Goal: Find contact information: Find contact information

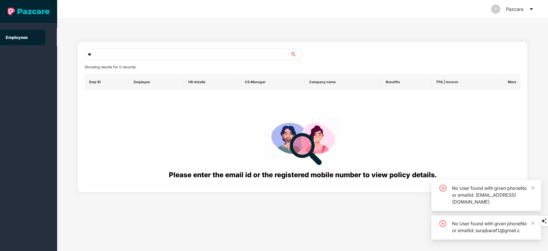
type input "*"
click at [140, 60] on input "text" at bounding box center [188, 54] width 206 height 11
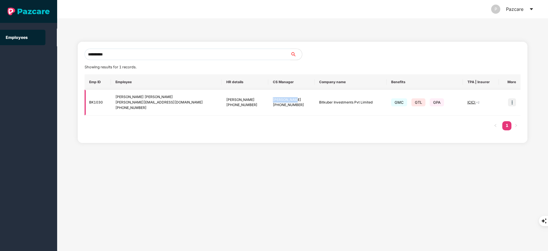
drag, startPoint x: 237, startPoint y: 101, endPoint x: 258, endPoint y: 100, distance: 20.9
click at [273, 100] on div "[PERSON_NAME]" at bounding box center [291, 99] width 37 height 5
copy div "[PERSON_NAME]"
click at [285, 81] on th "CS Manager" at bounding box center [291, 81] width 46 height 15
drag, startPoint x: 236, startPoint y: 100, endPoint x: 257, endPoint y: 101, distance: 21.5
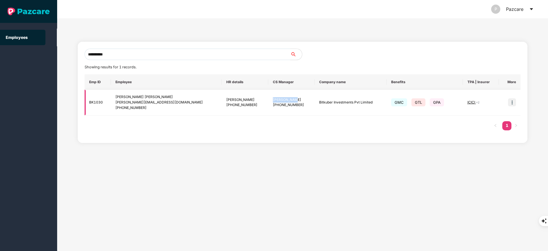
click at [268, 101] on td "[PERSON_NAME] [PHONE_NUMBER]" at bounding box center [291, 103] width 46 height 26
copy div "[PERSON_NAME]"
drag, startPoint x: 117, startPoint y: 96, endPoint x: 151, endPoint y: 109, distance: 36.2
click at [151, 109] on td "[PERSON_NAME] Thota [EMAIL_ADDRESS][DOMAIN_NAME] [PHONE_NUMBER]" at bounding box center [166, 103] width 111 height 26
copy div "[PERSON_NAME] Thota [EMAIL_ADDRESS][DOMAIN_NAME] [PHONE_NUMBER]"
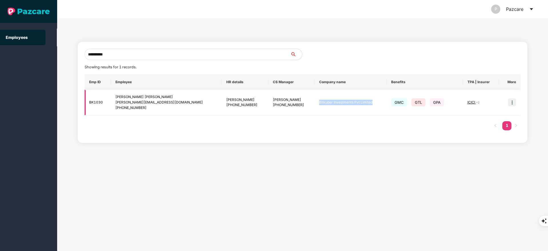
drag, startPoint x: 291, startPoint y: 105, endPoint x: 346, endPoint y: 106, distance: 55.4
click at [346, 106] on td "Bitkuber Investments Pvt Limited" at bounding box center [351, 103] width 72 height 26
copy td "Bitkuber Investments Pvt Limited"
drag, startPoint x: 244, startPoint y: 106, endPoint x: 266, endPoint y: 108, distance: 22.4
click at [268, 108] on td "[PERSON_NAME] [PHONE_NUMBER]" at bounding box center [291, 103] width 46 height 26
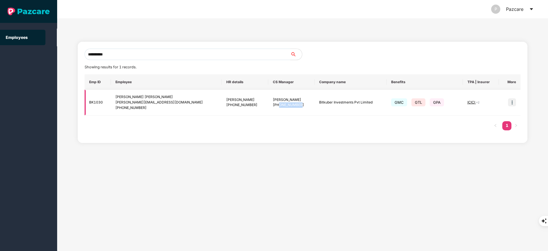
copy div "8910286300"
click at [140, 56] on input "**********" at bounding box center [188, 54] width 206 height 11
type input "*"
paste input "**********"
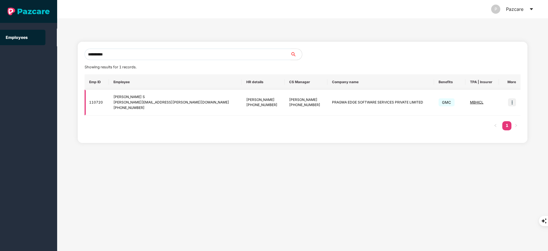
type input "**********"
click at [514, 104] on img at bounding box center [512, 102] width 8 height 8
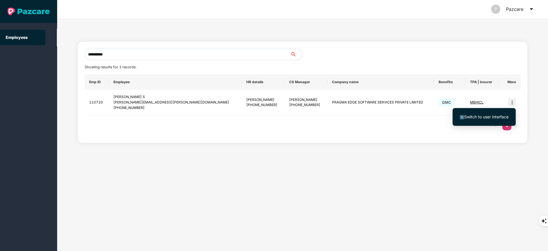
click at [497, 113] on li "Switch to user interface" at bounding box center [484, 117] width 63 height 12
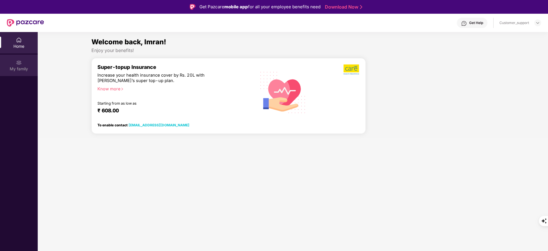
click at [13, 74] on div "My family" at bounding box center [19, 65] width 38 height 21
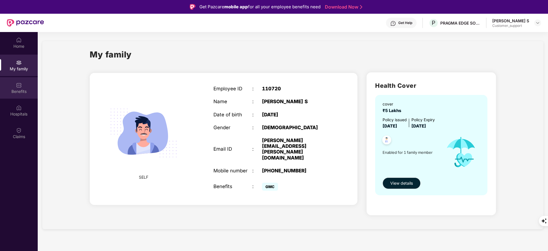
click at [13, 92] on div "Benefits" at bounding box center [19, 92] width 38 height 6
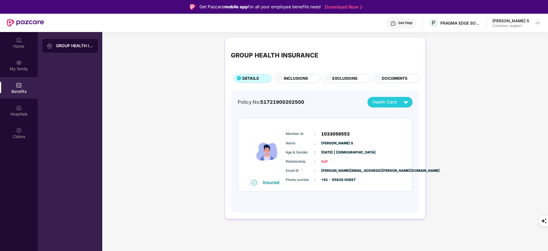
click at [307, 79] on span "INCLUSIONS" at bounding box center [296, 78] width 24 height 6
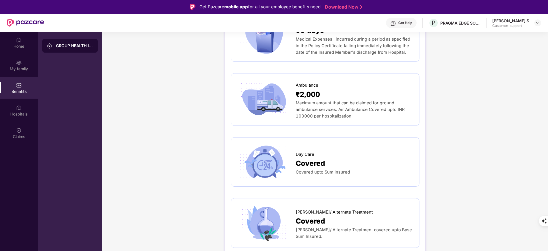
scroll to position [497, 0]
